Goal: Transaction & Acquisition: Purchase product/service

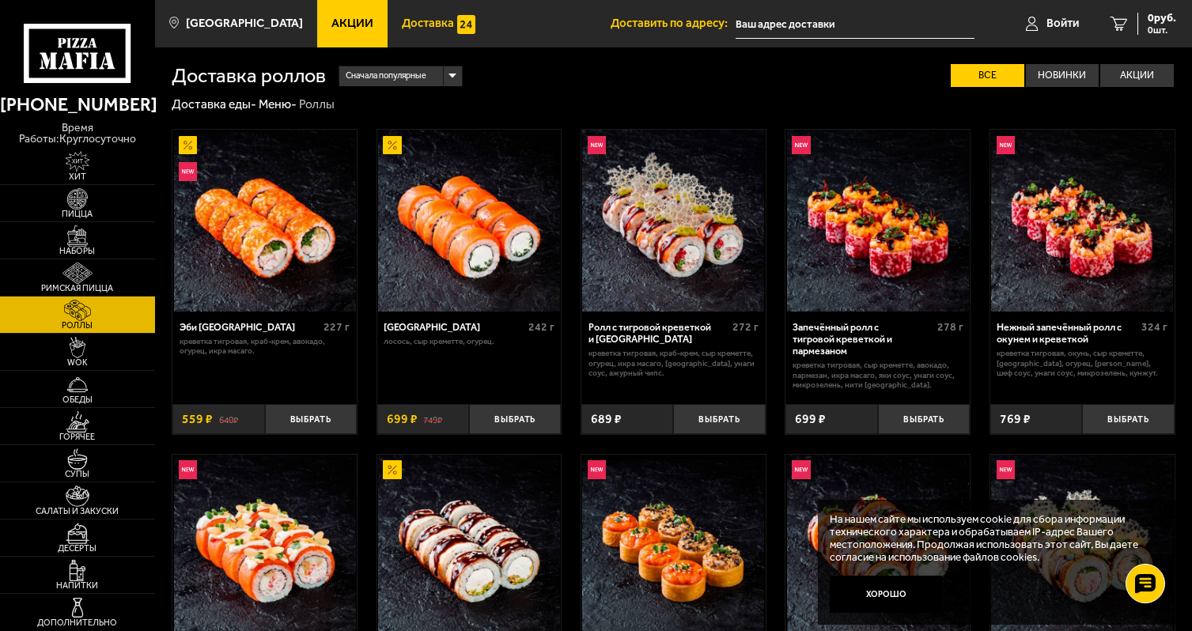
click at [421, 21] on span "Доставка" at bounding box center [428, 23] width 52 height 12
